Goal: Task Accomplishment & Management: Complete application form

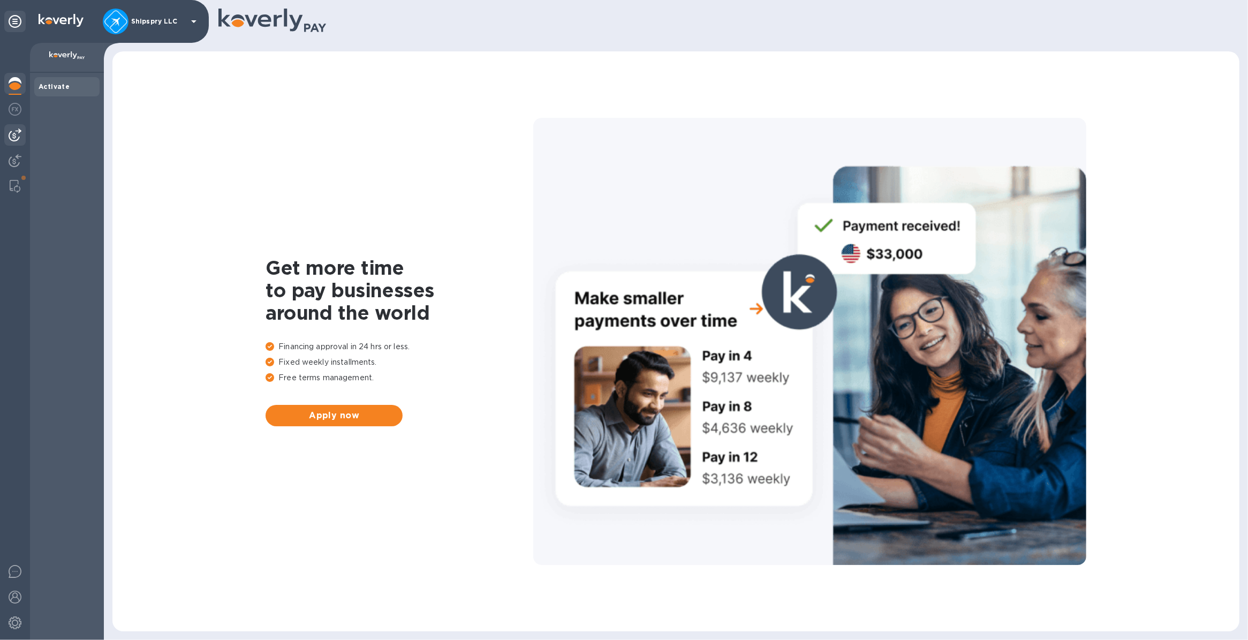
click at [17, 133] on img at bounding box center [15, 134] width 13 height 13
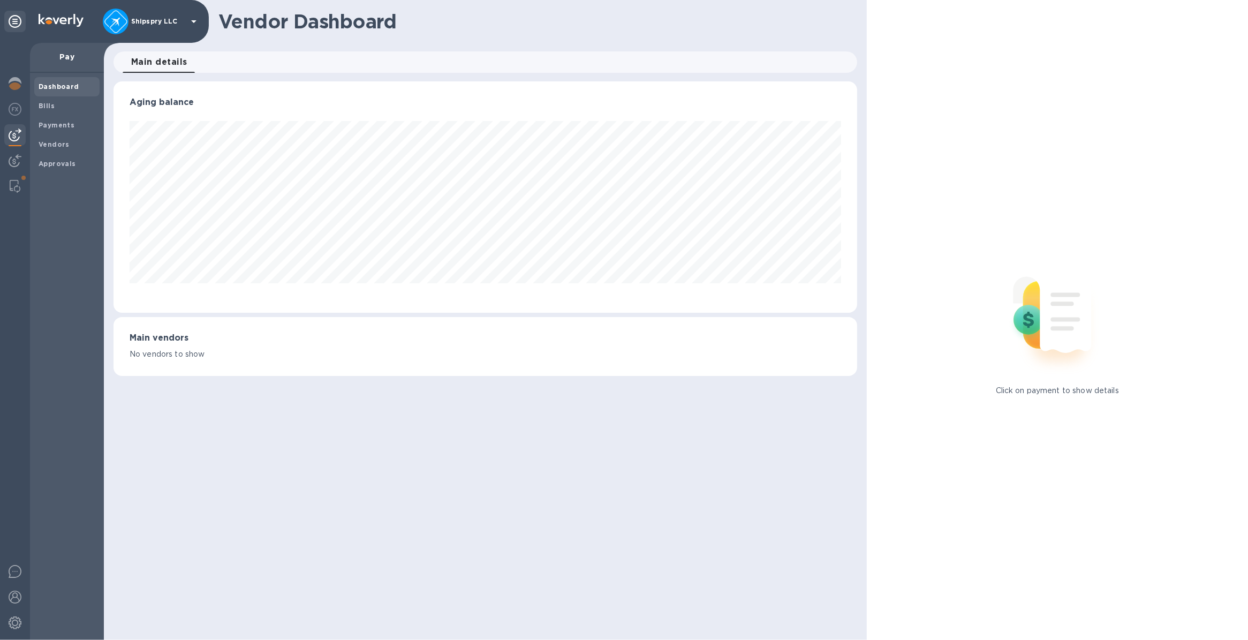
scroll to position [231, 743]
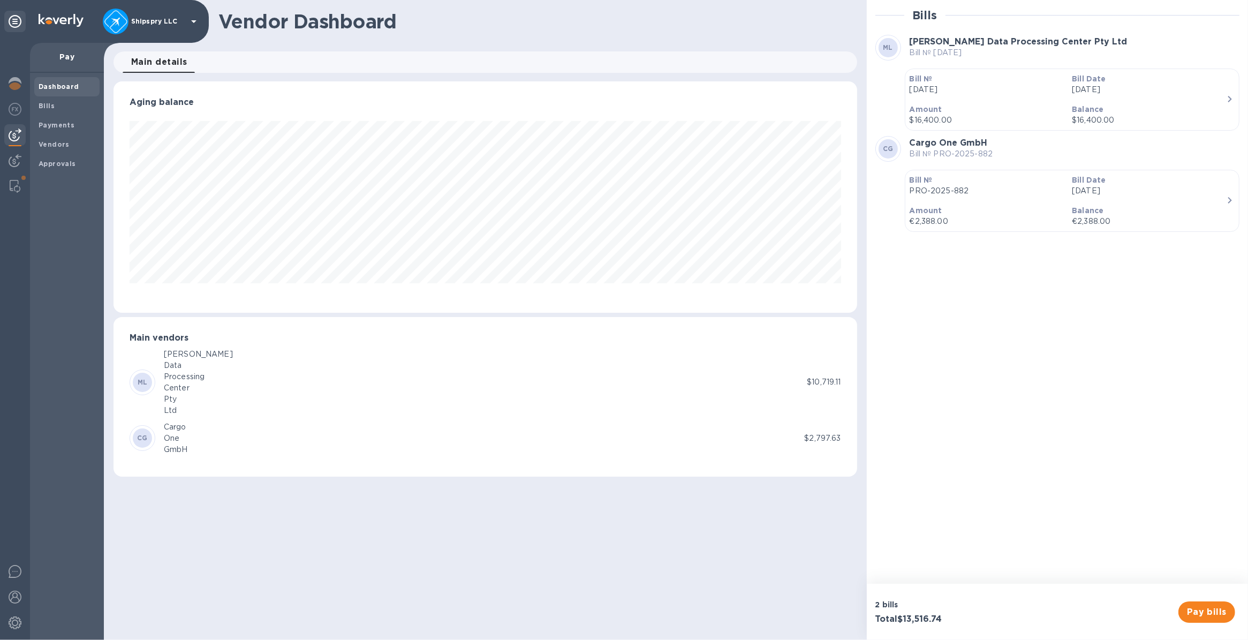
click at [1016, 196] on p "PRO-2025-882" at bounding box center [987, 190] width 154 height 11
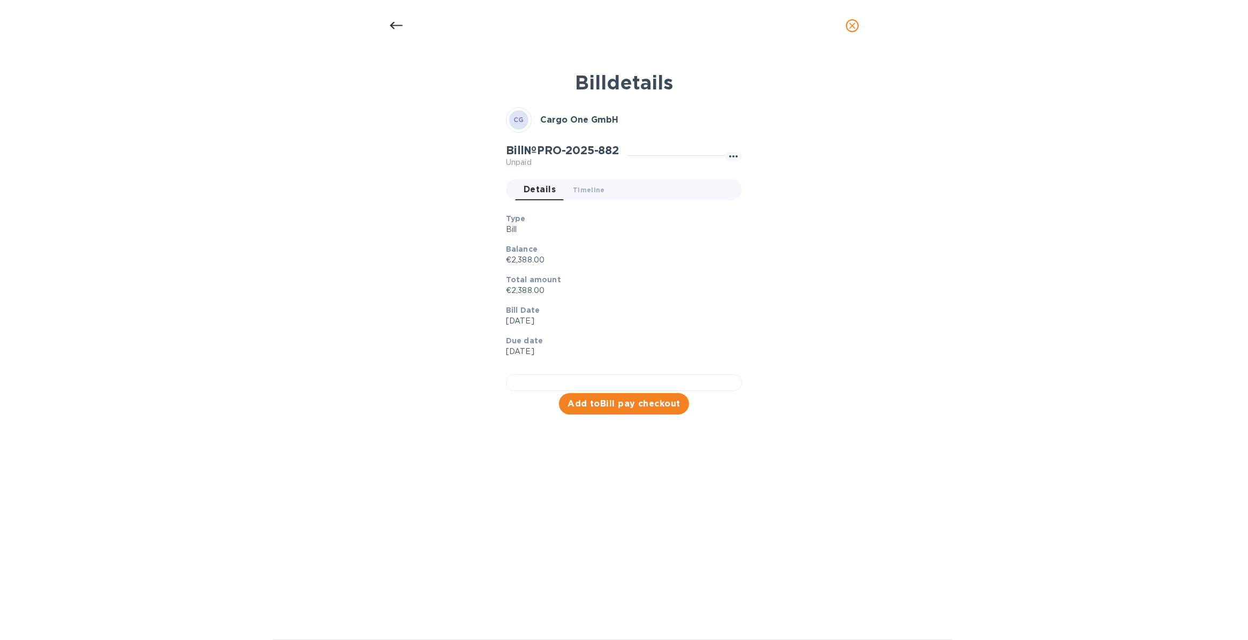
scroll to position [117, 0]
click at [586, 410] on span "Add to Bill pay checkout" at bounding box center [624, 403] width 113 height 13
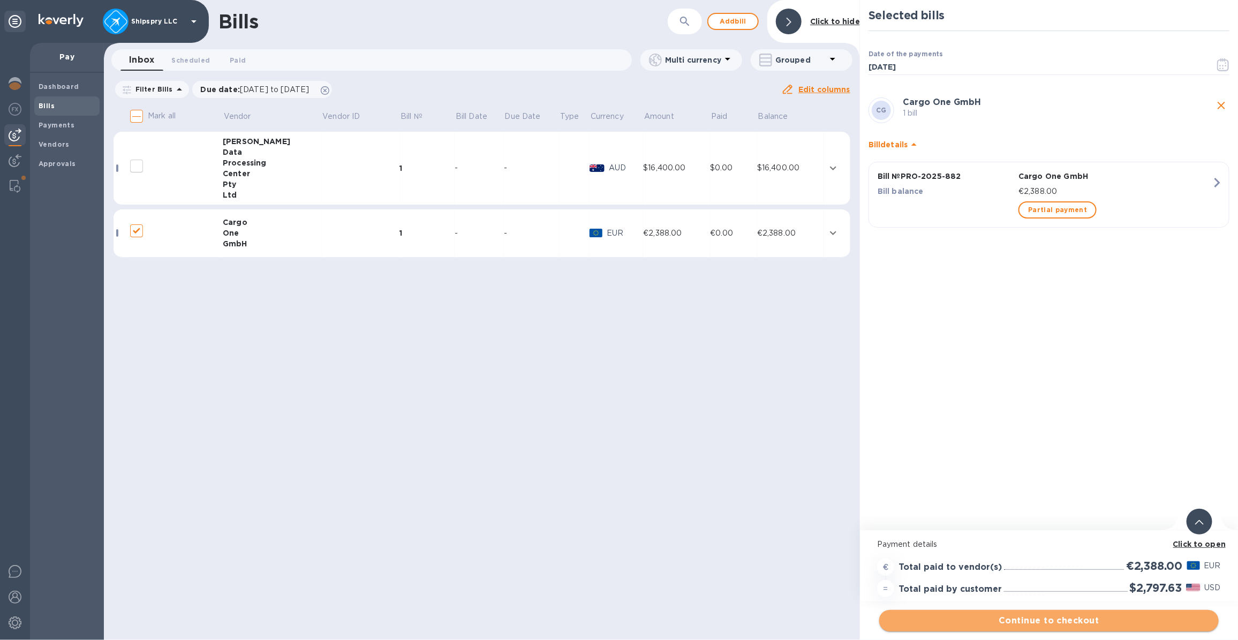
click at [1004, 619] on span "Continue to checkout" at bounding box center [1049, 620] width 322 height 13
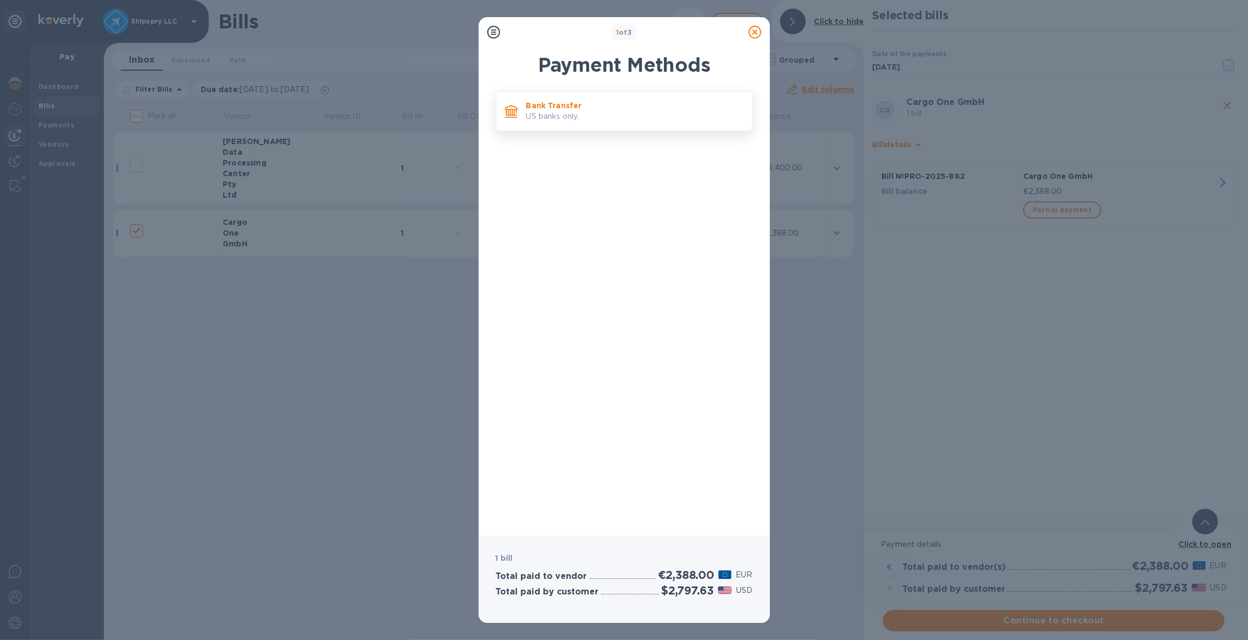
click at [566, 115] on p "US banks only." at bounding box center [634, 116] width 217 height 11
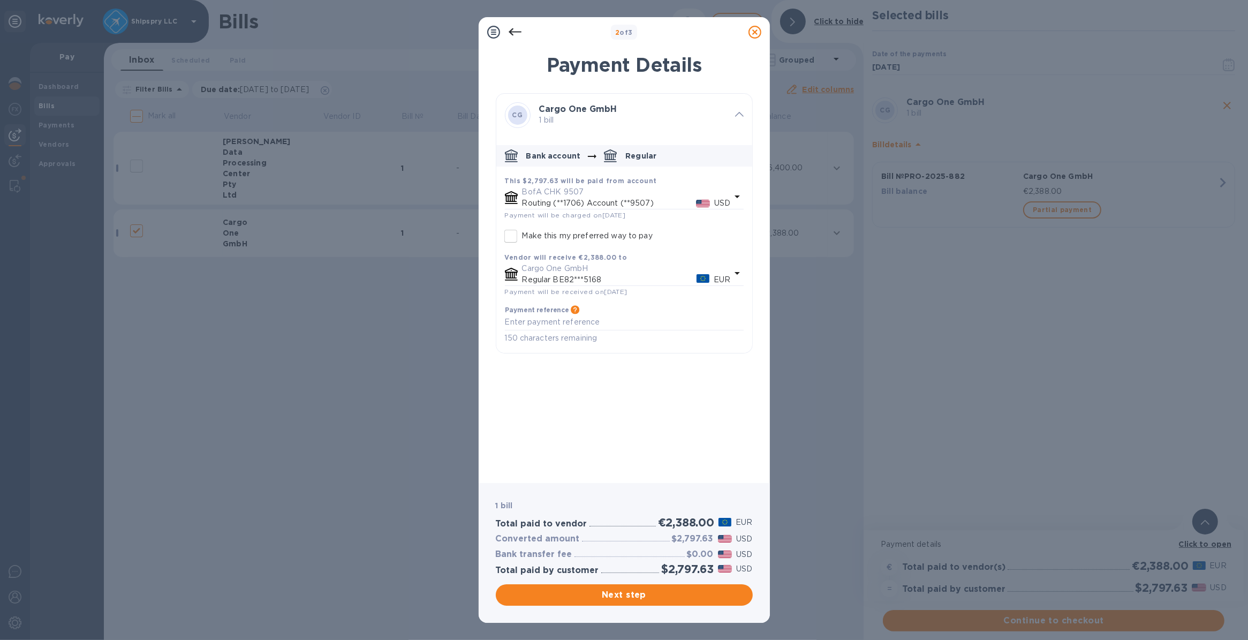
click at [507, 239] on input "Make this my preferred way to pay" at bounding box center [511, 236] width 22 height 22
click at [577, 322] on textarea "default-method" at bounding box center [624, 321] width 239 height 9
checkbox input "true"
type textarea "s"
checkbox input "true"
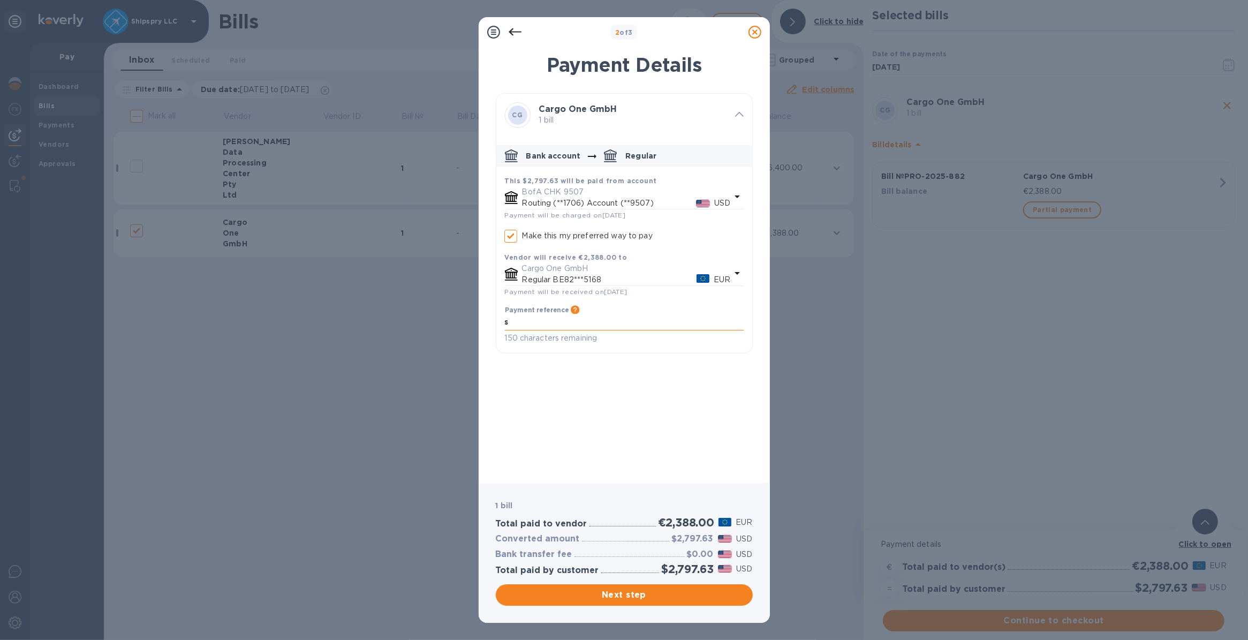
type textarea "sh"
checkbox input "true"
type textarea "shi"
checkbox input "true"
type textarea "ship"
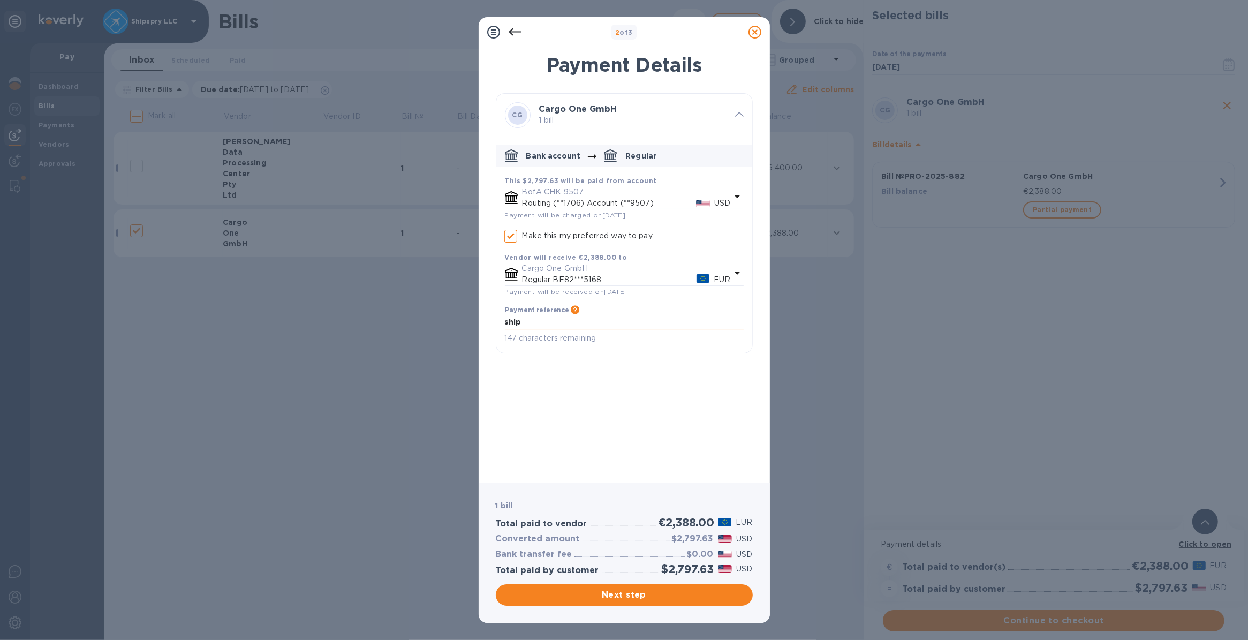
checkbox input "true"
type textarea "shipsp"
checkbox input "true"
type textarea "shipspr"
checkbox input "true"
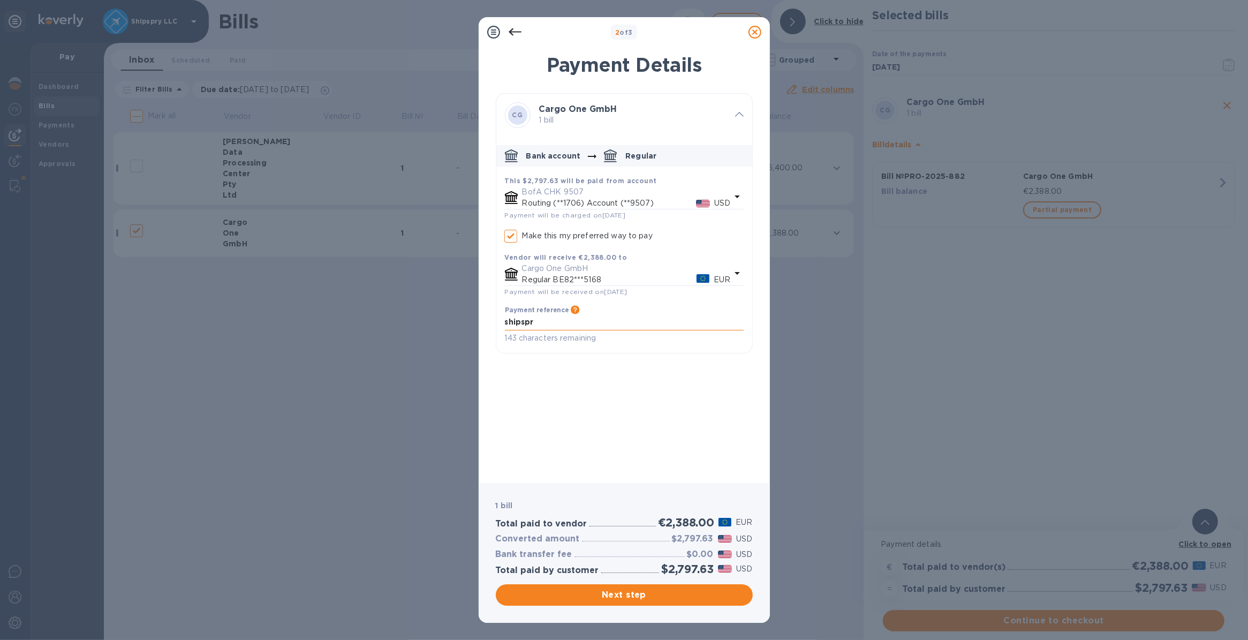
type textarea "shipspry"
checkbox input "true"
type textarea "shipspry"
checkbox input "true"
type textarea "shipspry l"
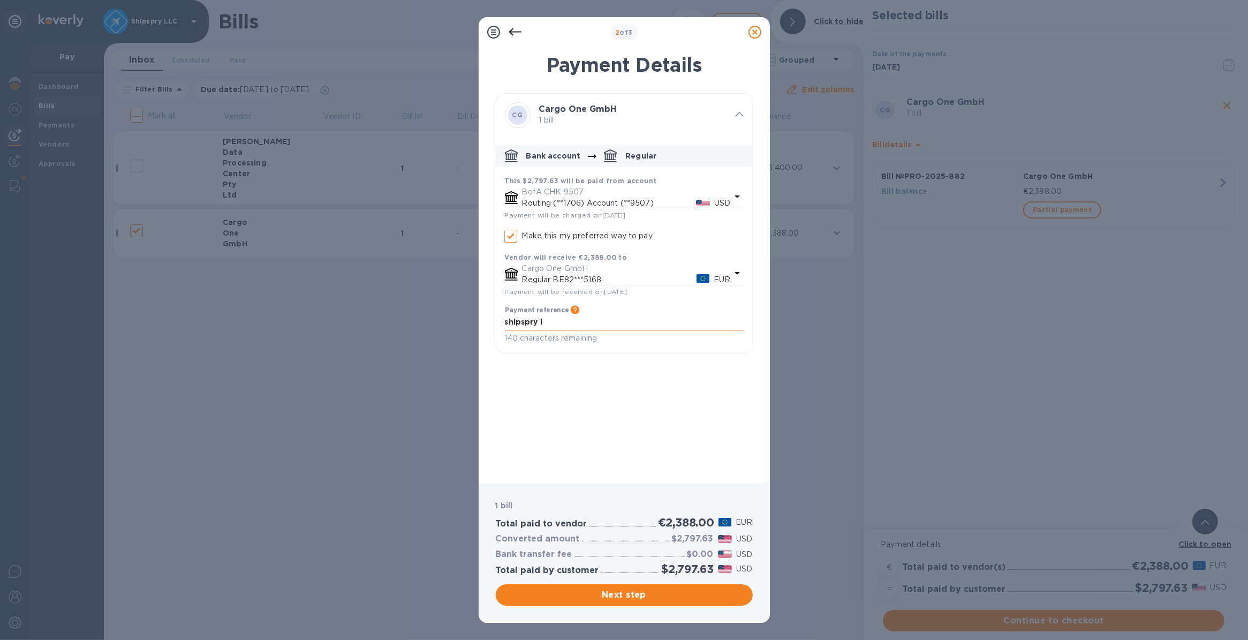
checkbox input "true"
type textarea "shipspry ll"
checkbox input "true"
type textarea "shipspry llc"
checkbox input "true"
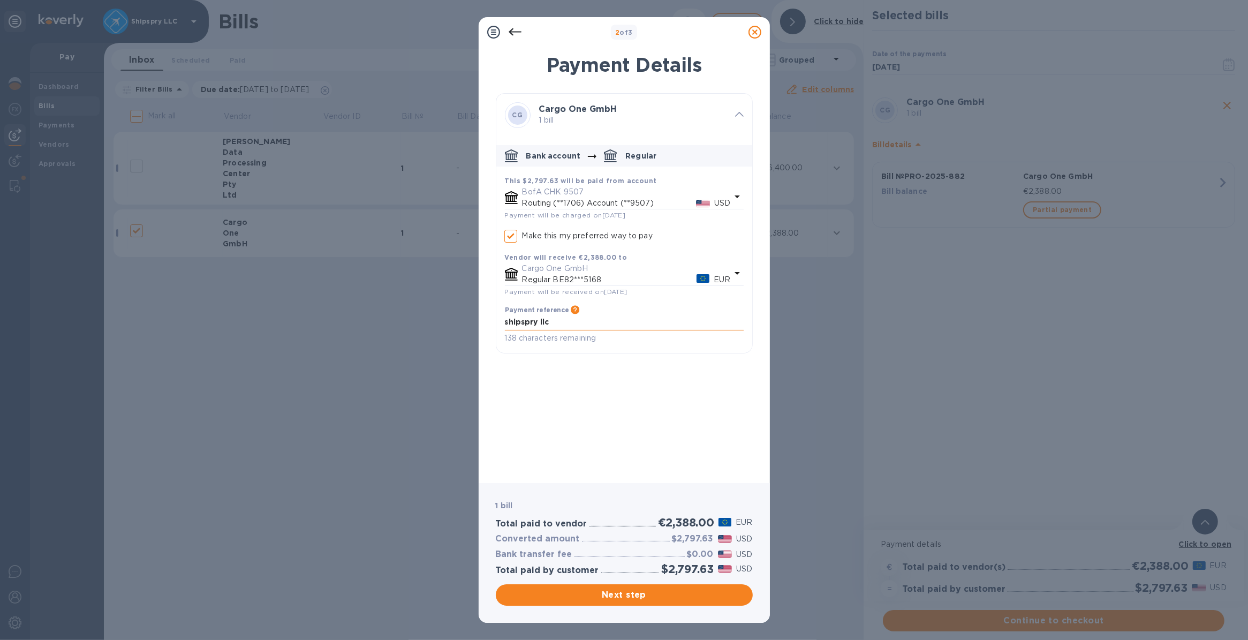
type textarea "shipspry llc"
checkbox input "true"
type textarea "shipspry llc u"
checkbox input "true"
type textarea "shipspry llc us"
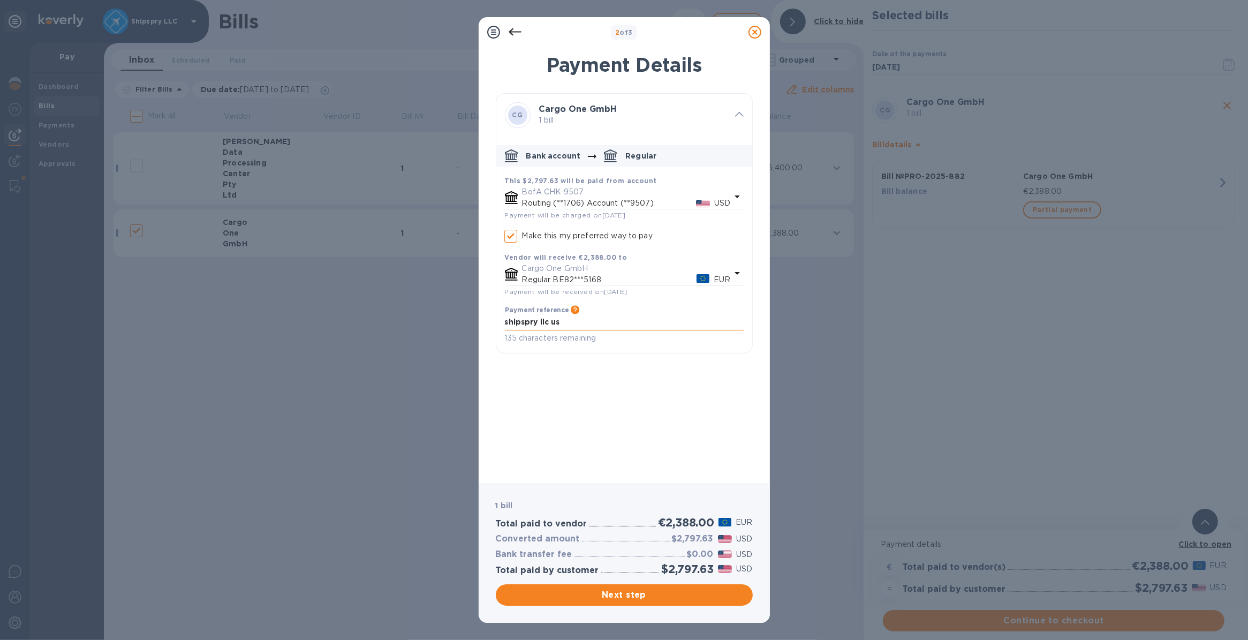
checkbox input "true"
type textarea "shipspry llc usa"
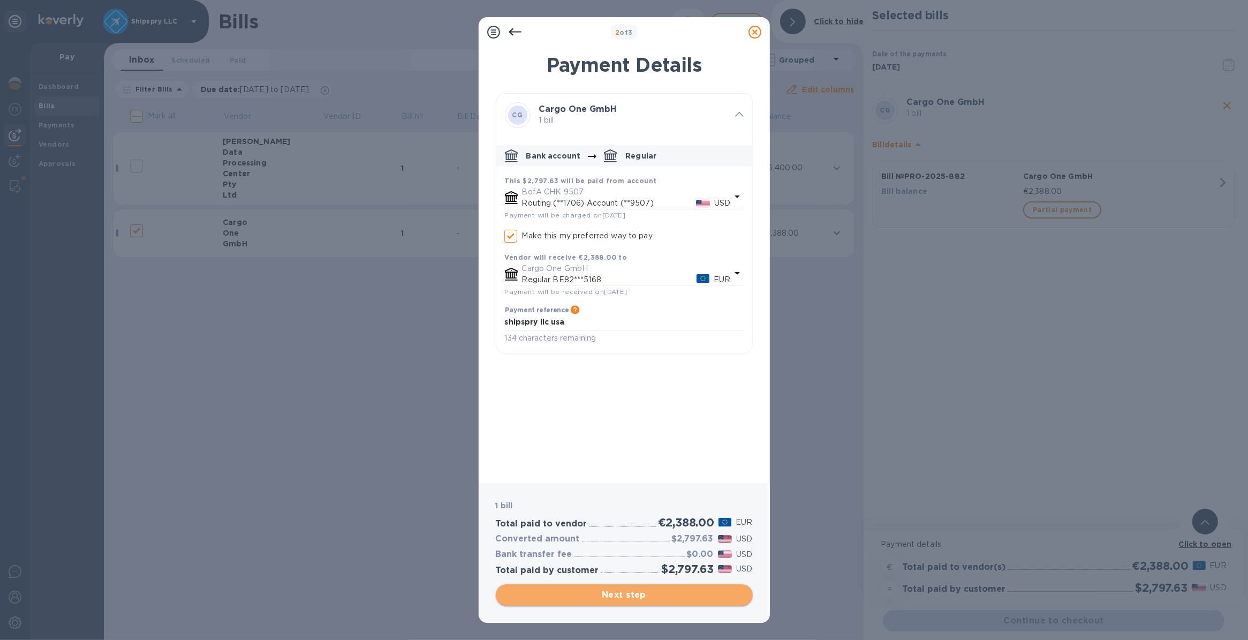
checkbox input "true"
click at [602, 597] on span "Next step" at bounding box center [624, 594] width 240 height 13
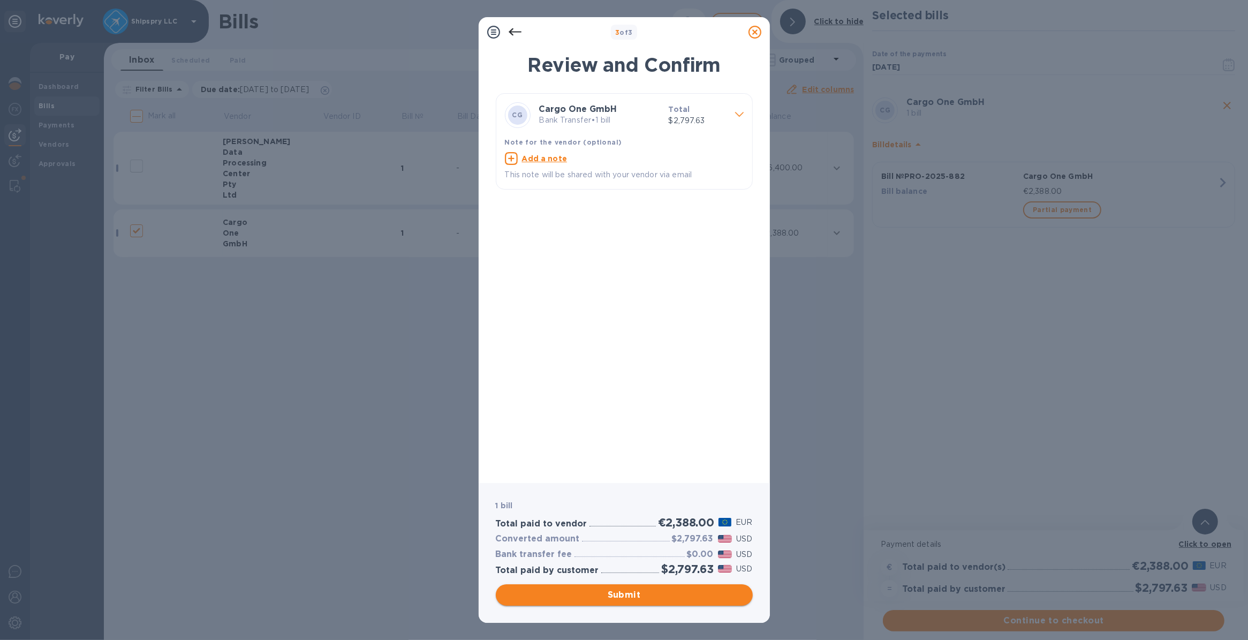
click at [601, 592] on span "Submit" at bounding box center [624, 594] width 240 height 13
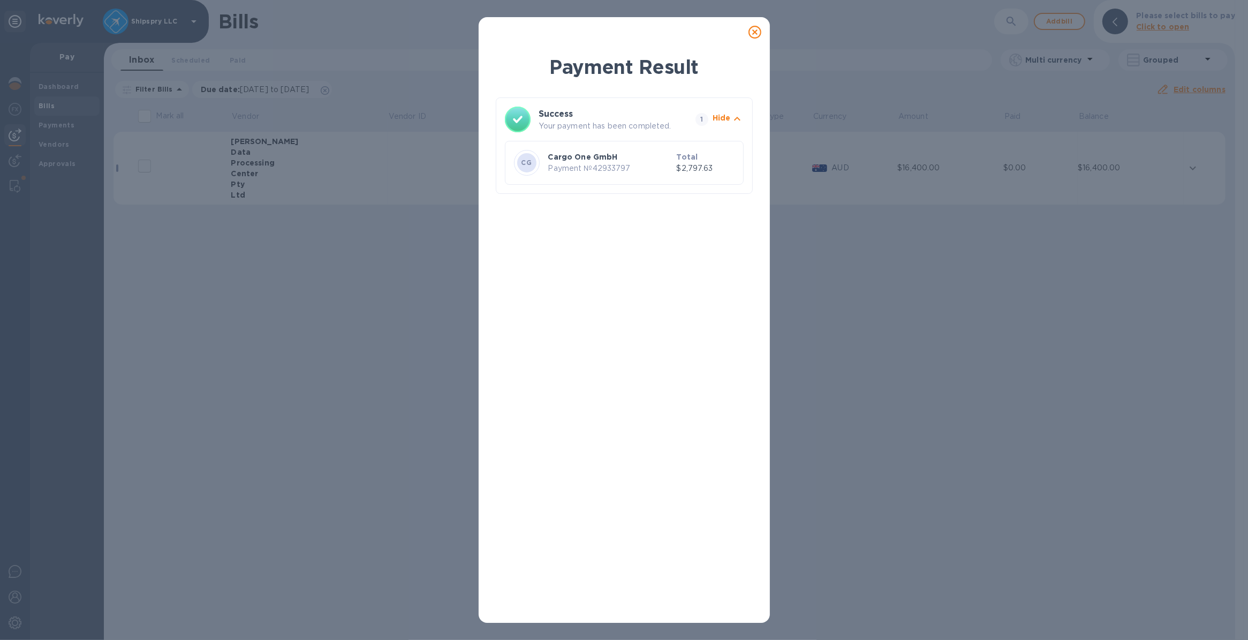
click at [758, 31] on icon at bounding box center [755, 32] width 13 height 13
